Goal: Check status

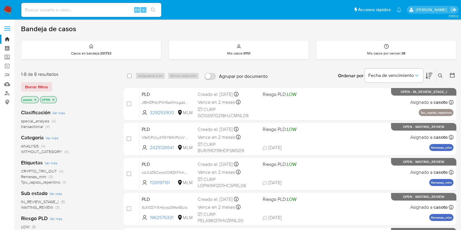
click at [373, 76] on icon at bounding box center [440, 75] width 5 height 5
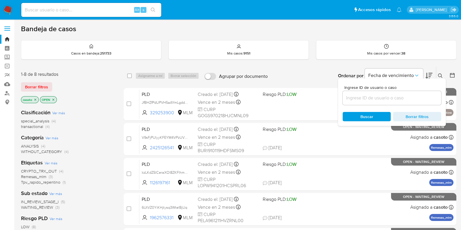
click at [373, 96] on input at bounding box center [391, 98] width 98 height 8
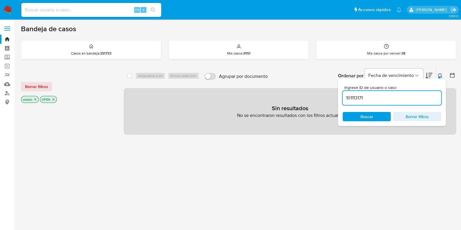
click at [373, 72] on button at bounding box center [441, 75] width 10 height 7
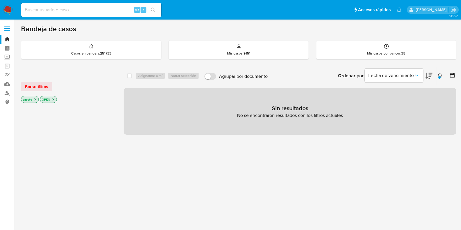
click at [37, 97] on p "casoto" at bounding box center [29, 99] width 17 height 6
click at [36, 98] on icon "close-filter" at bounding box center [35, 99] width 2 height 2
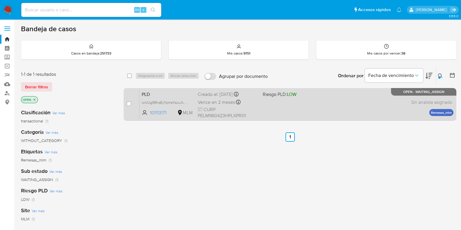
click at [283, 113] on div "PLD orUUg99hqEyYpmsYszuJkNO9 101113171 MLM Riesgo PLD: LOW Creado el: 12/08/202…" at bounding box center [296, 103] width 314 height 29
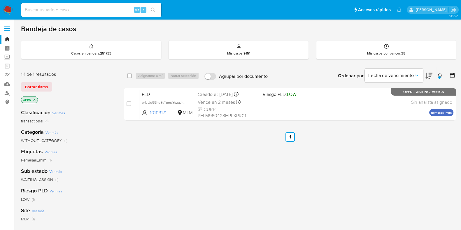
click at [373, 75] on icon at bounding box center [440, 75] width 5 height 5
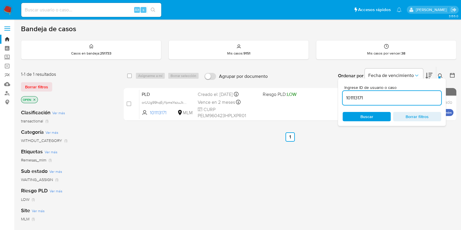
click at [373, 98] on input "101113171" at bounding box center [391, 98] width 98 height 8
type input "298434763"
click at [373, 119] on span "Borrar filtros" at bounding box center [417, 116] width 40 height 8
click at [373, 76] on button at bounding box center [441, 75] width 10 height 7
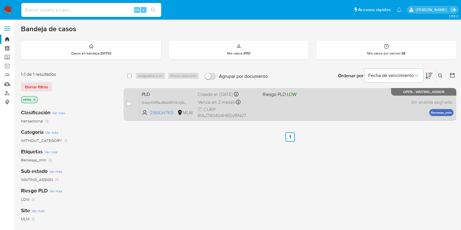
click at [354, 108] on div "PLD Araqv0W6soBeLW0iQvtj6L55 298434763 MLM Riesgo PLD: LOW Creado el: 12/08/202…" at bounding box center [296, 103] width 314 height 29
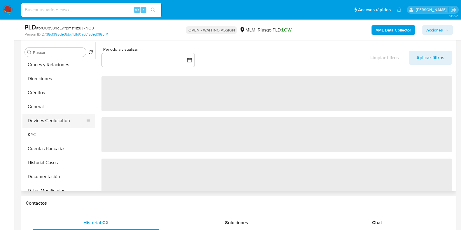
scroll to position [36, 0]
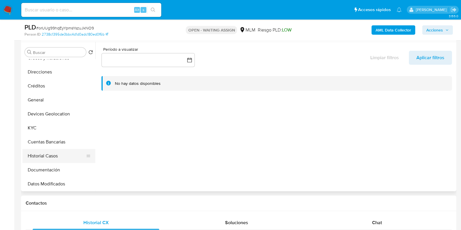
select select "10"
click at [51, 154] on button "Historial Casos" at bounding box center [56, 156] width 68 height 14
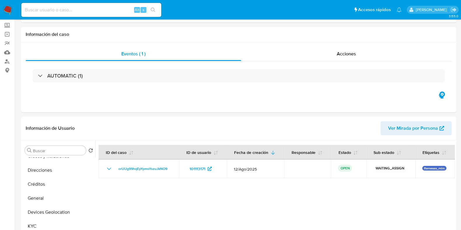
scroll to position [0, 0]
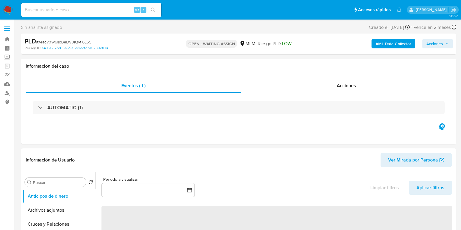
select select "10"
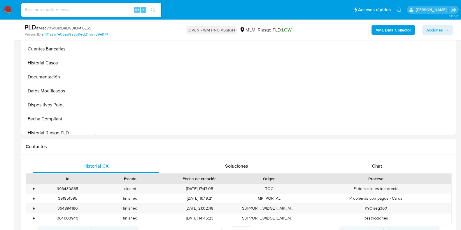
scroll to position [109, 0]
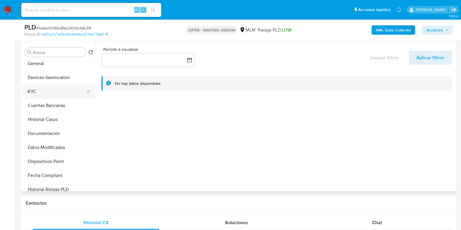
click at [38, 90] on button "KYC" at bounding box center [56, 91] width 68 height 14
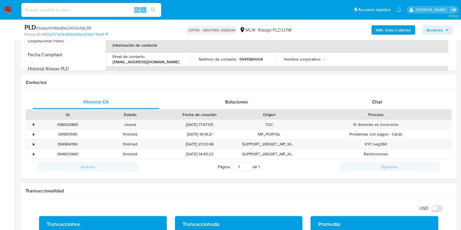
scroll to position [218, 0]
